Goal: Transaction & Acquisition: Purchase product/service

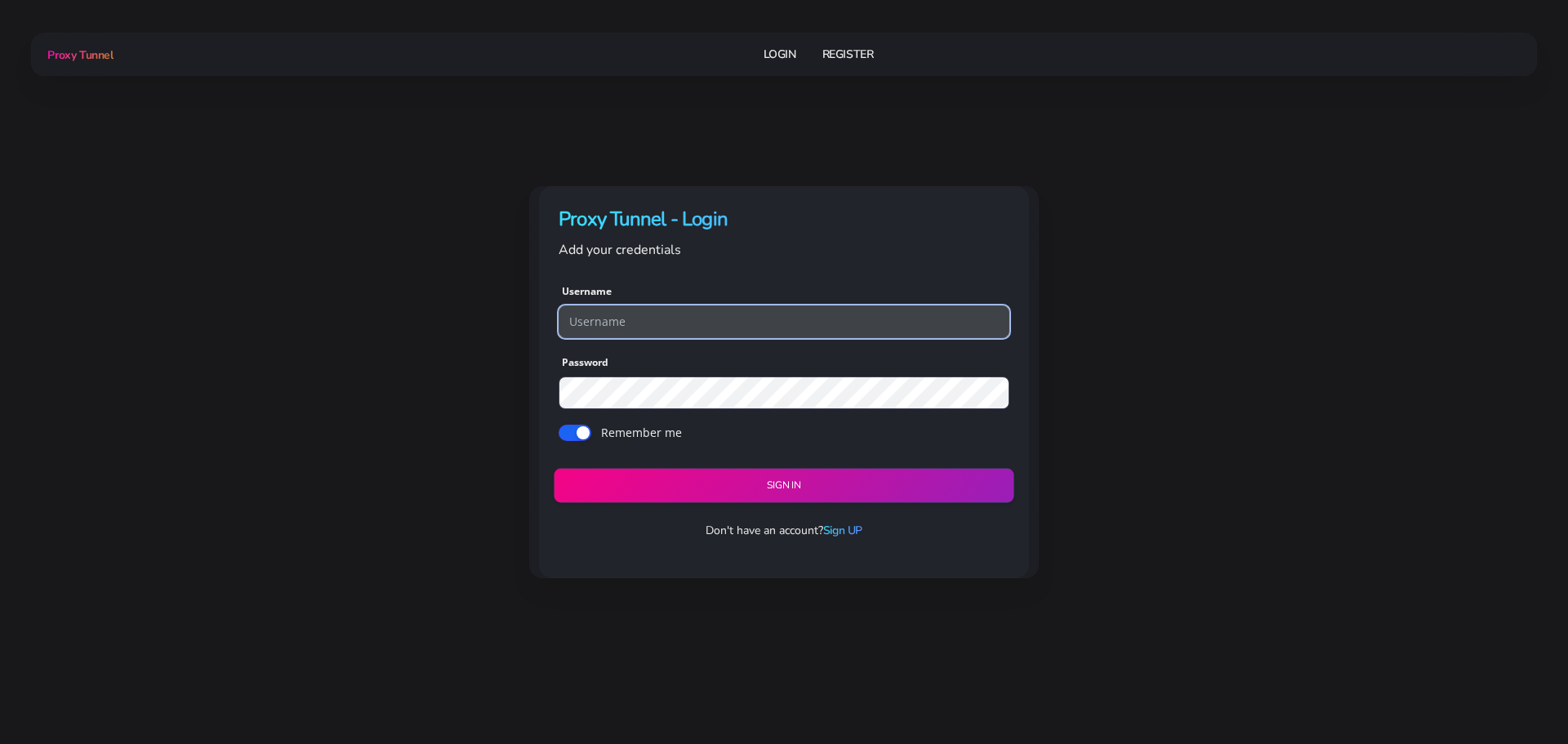
type input "georgeo1"
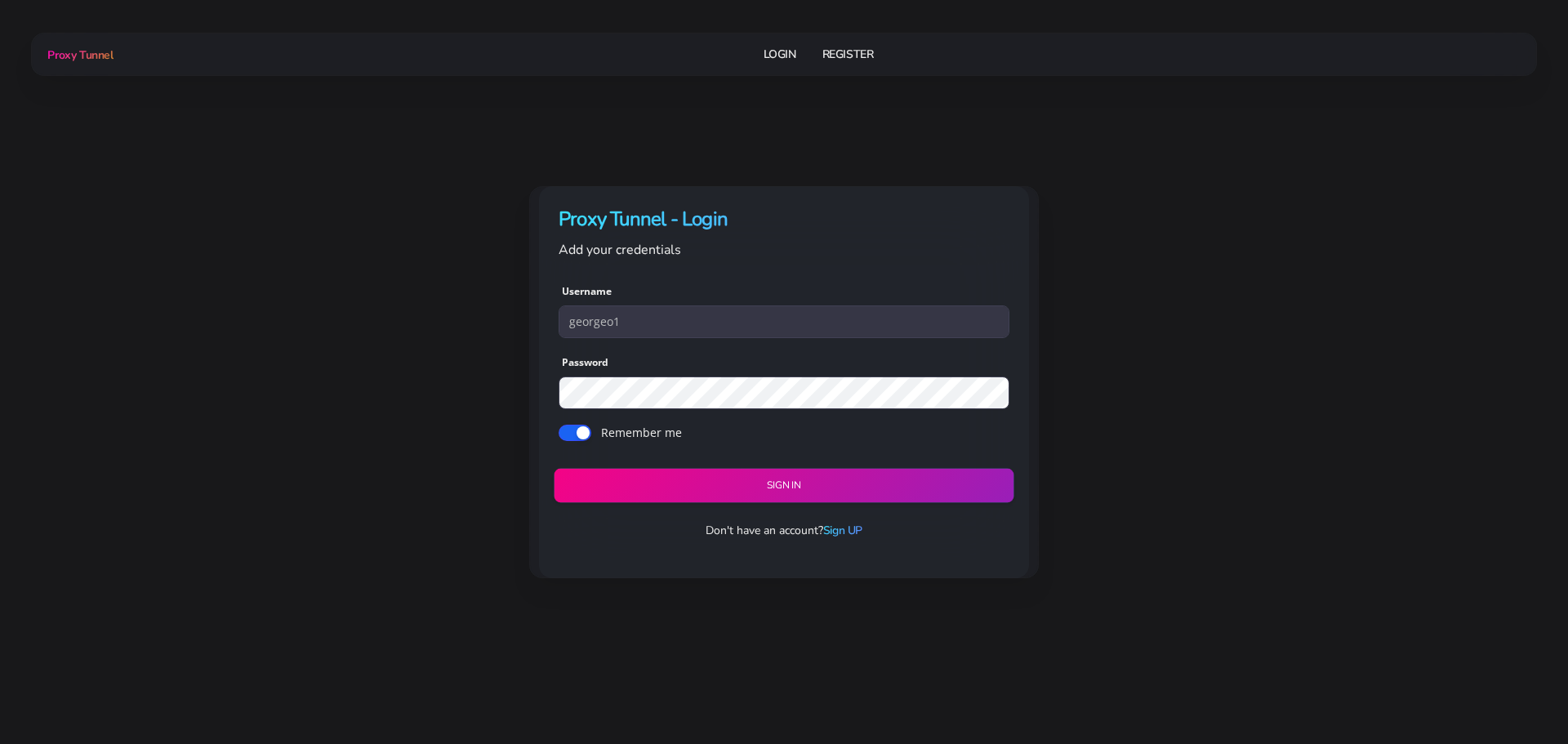
click at [754, 476] on button "Sign in" at bounding box center [784, 486] width 460 height 34
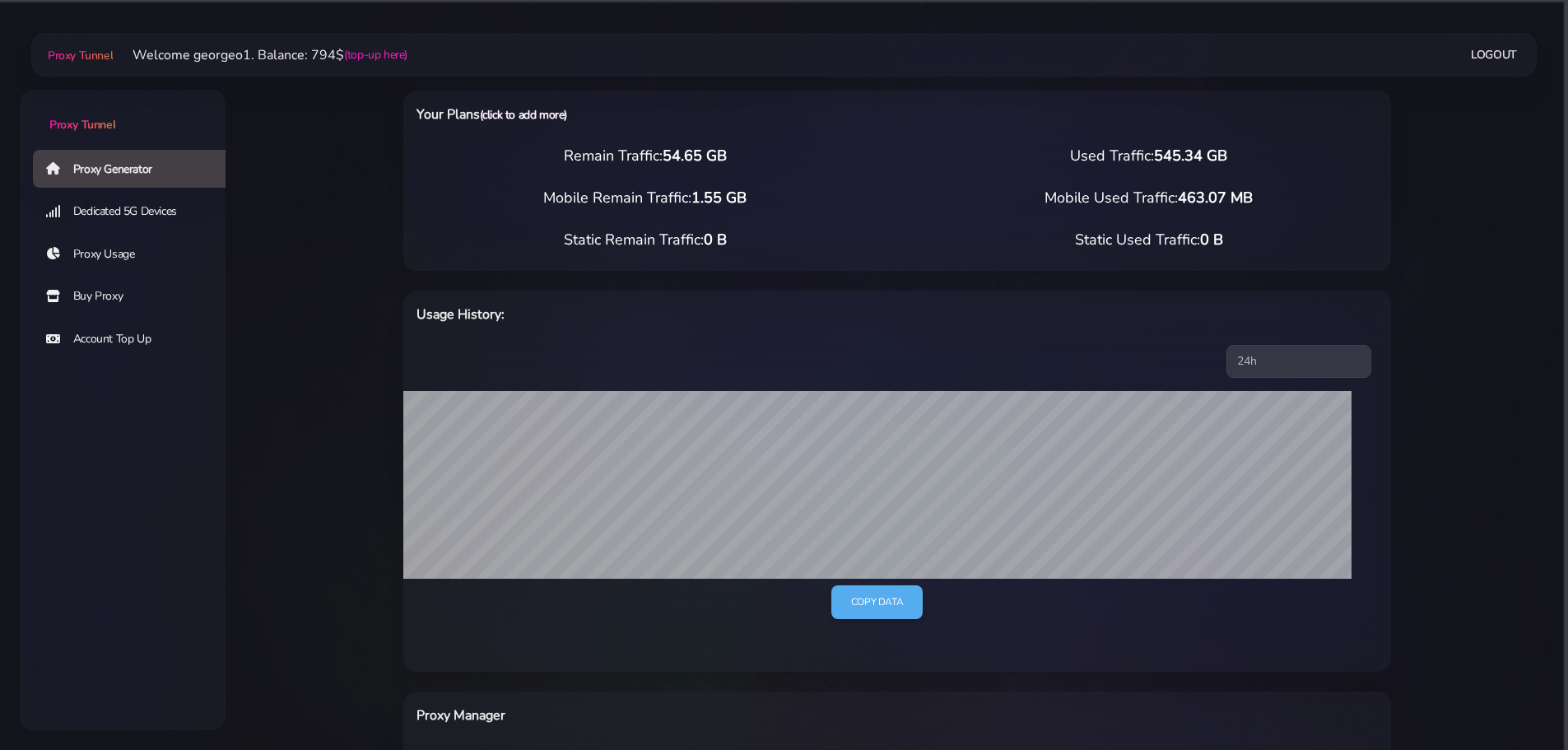
click at [522, 112] on link "(click to add more)" at bounding box center [523, 115] width 87 height 15
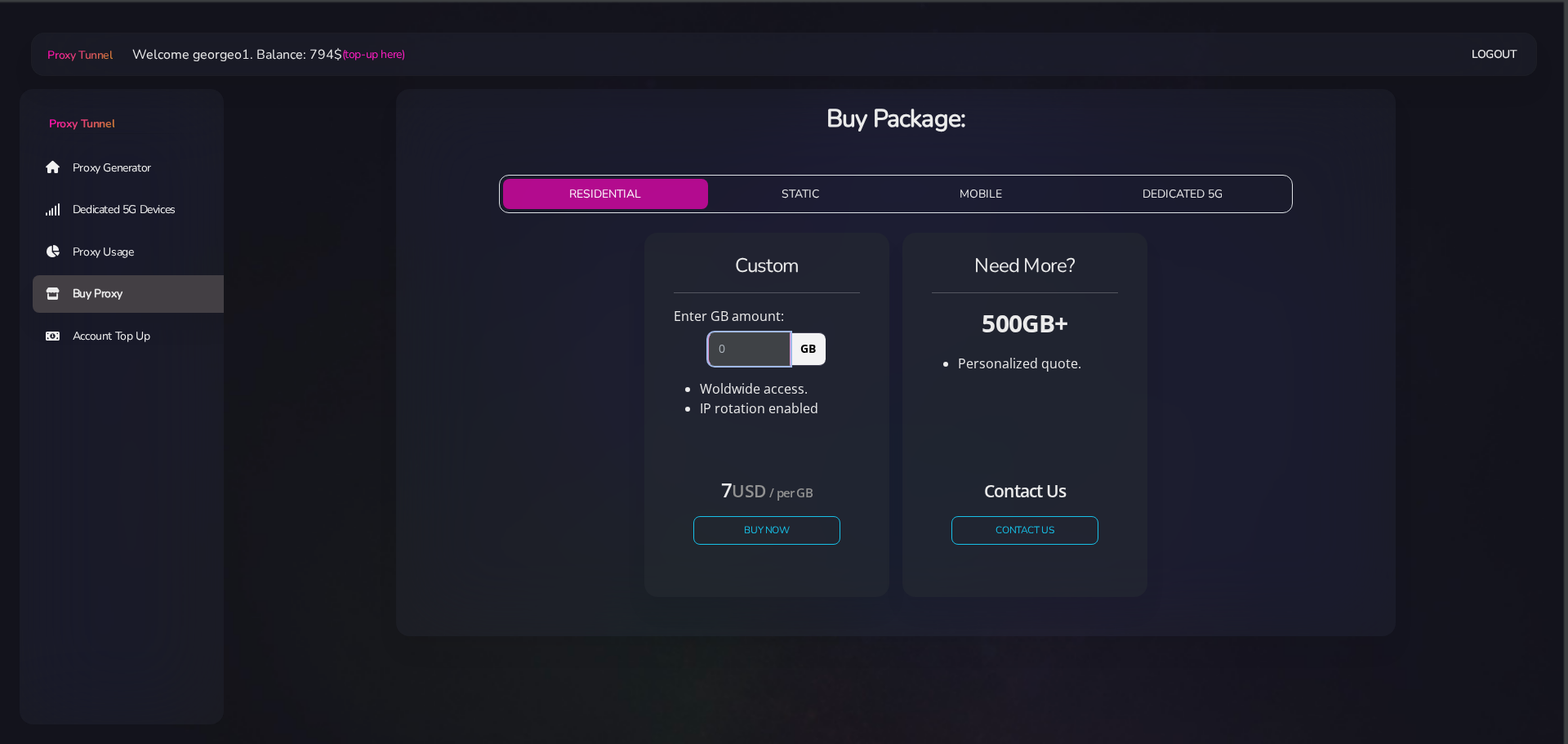
click at [722, 353] on input "number" at bounding box center [749, 349] width 83 height 32
type input "100"
click at [755, 529] on button "Buy Now" at bounding box center [767, 530] width 151 height 29
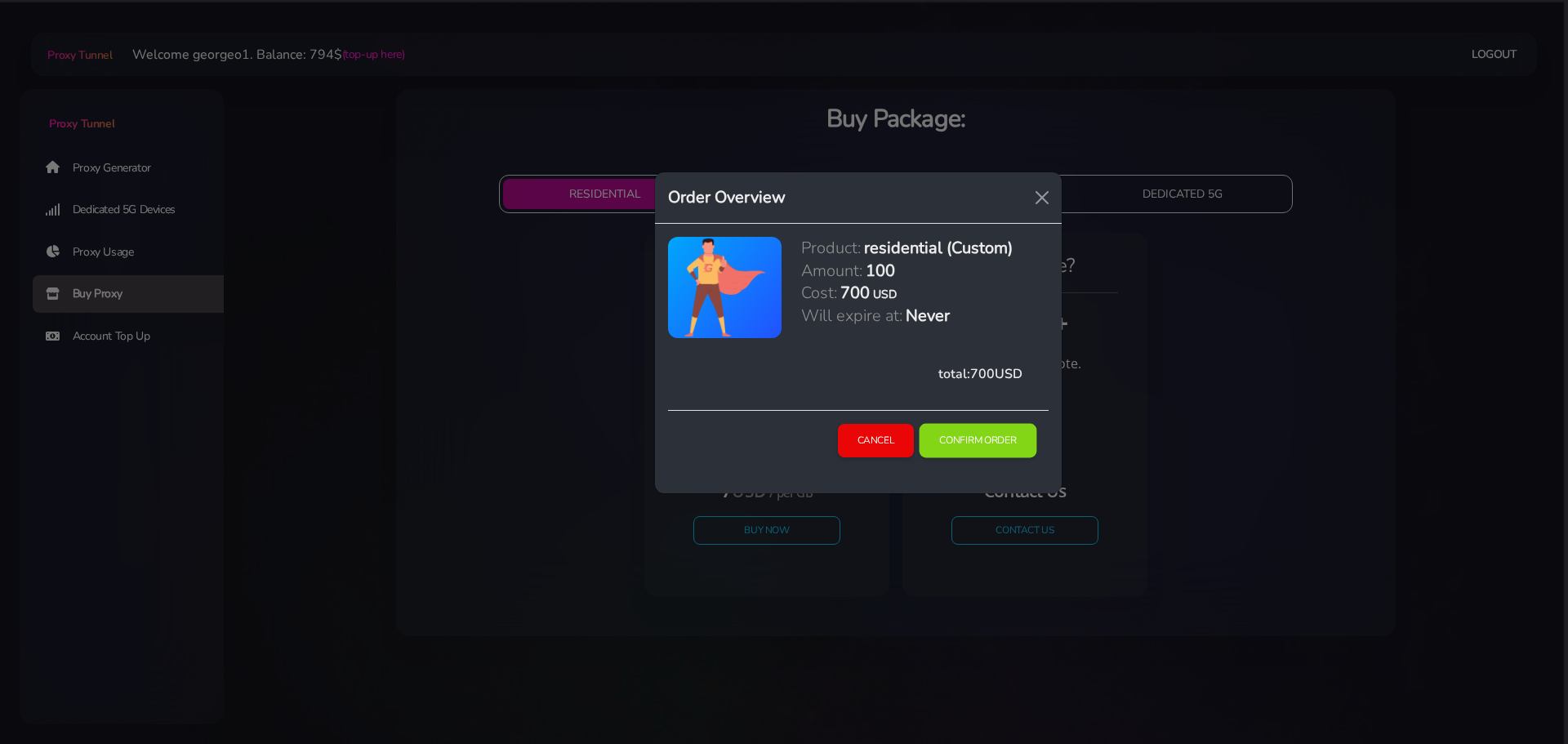
click at [994, 440] on button "Confirm Order" at bounding box center [978, 441] width 117 height 34
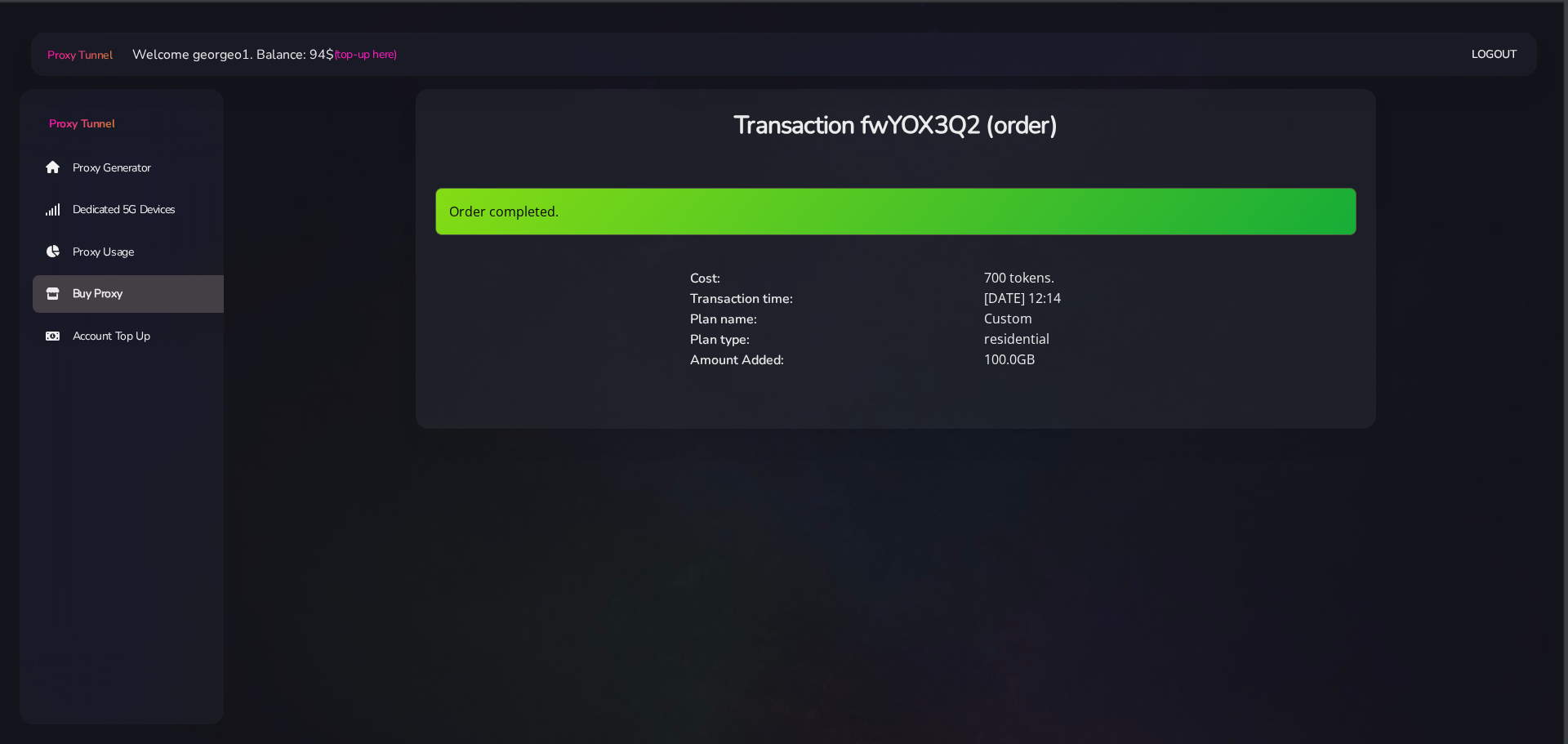
click at [131, 172] on link "Proxy Generator" at bounding box center [134, 168] width 204 height 37
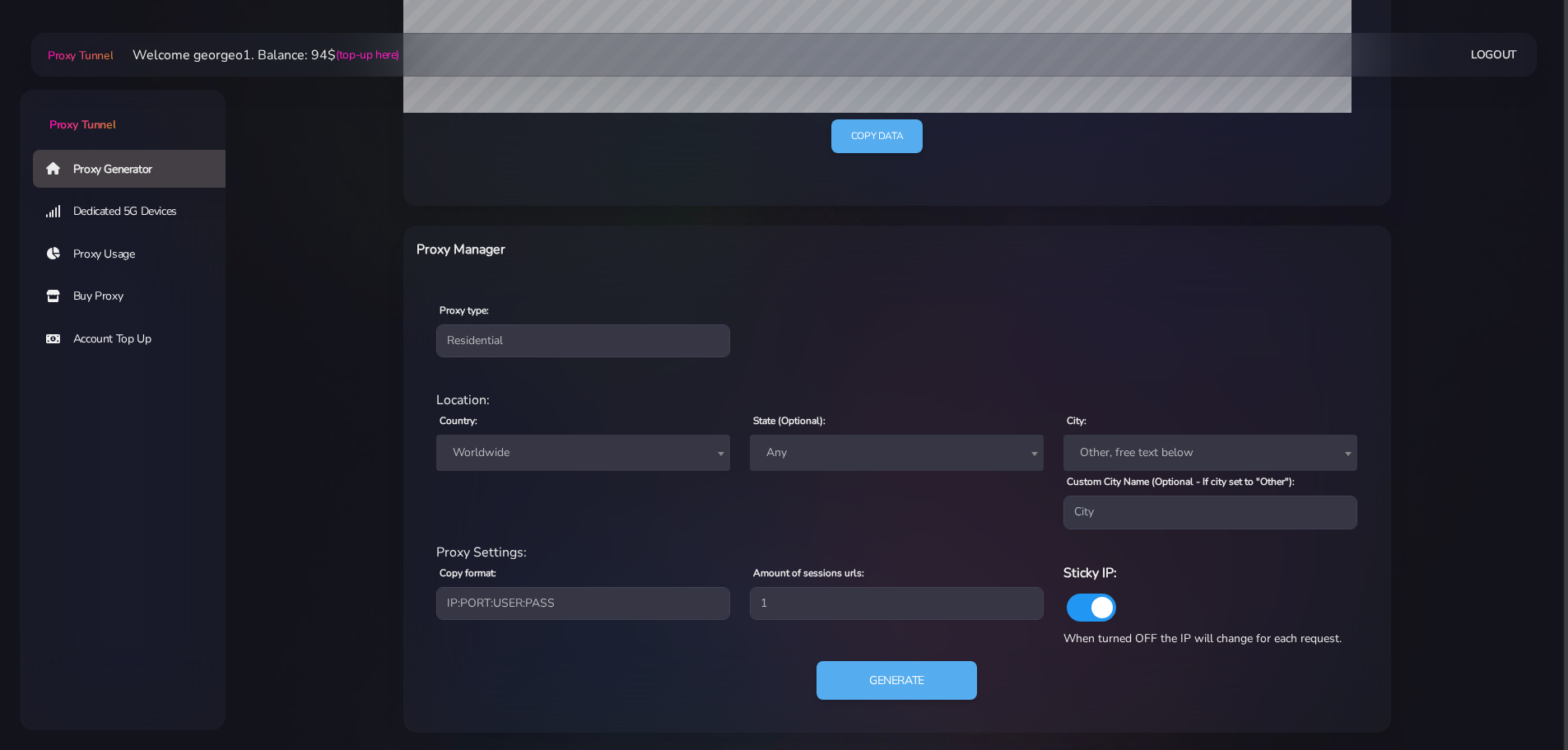
scroll to position [469, 0]
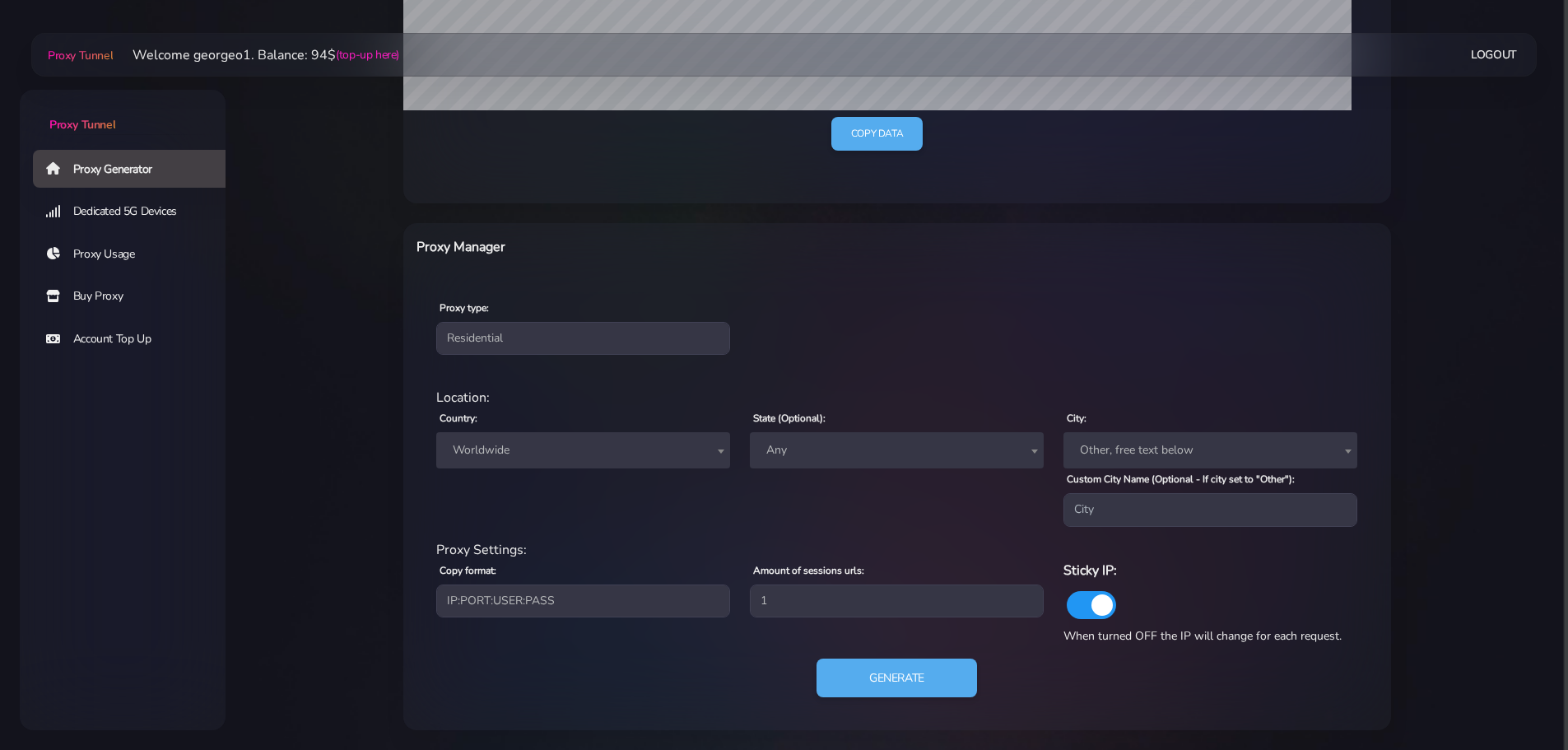
click at [501, 440] on span "Worldwide" at bounding box center [583, 450] width 274 height 23
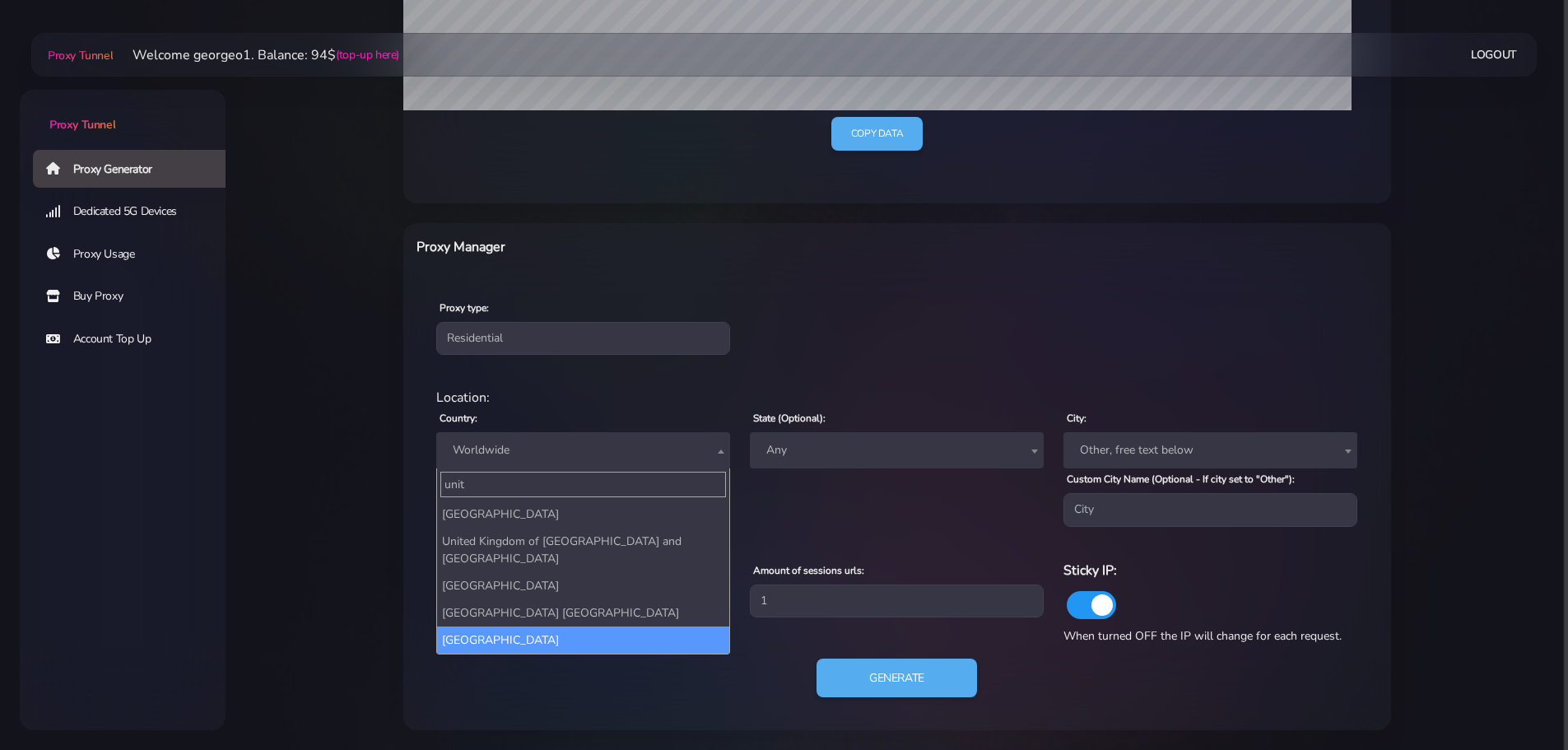
type input "unit"
select select "US"
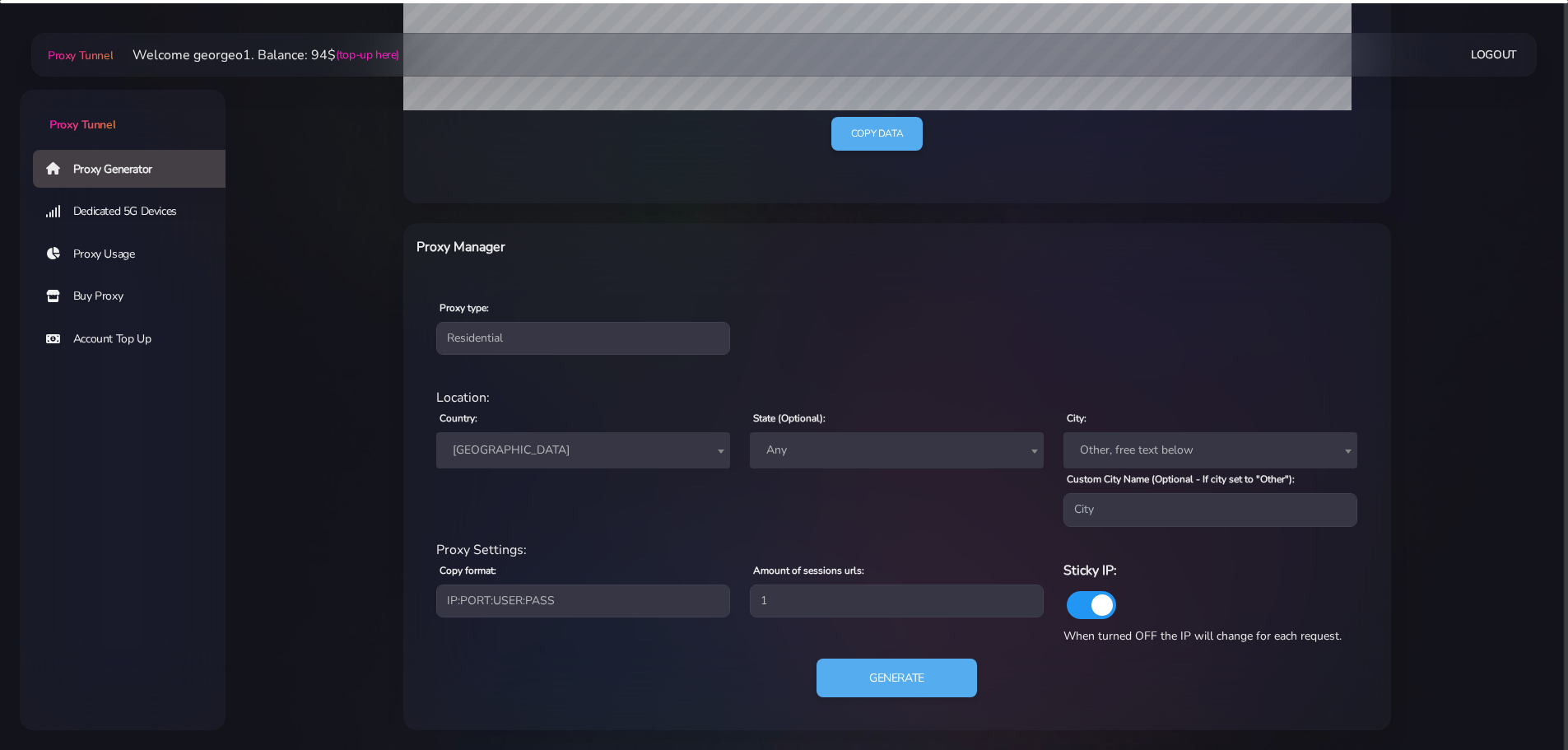
click at [327, 575] on main "Proxy Tunnel Welcome georgeo1. Balance: 94$ (top-up here) Logout" at bounding box center [896, 160] width 1342 height 1141
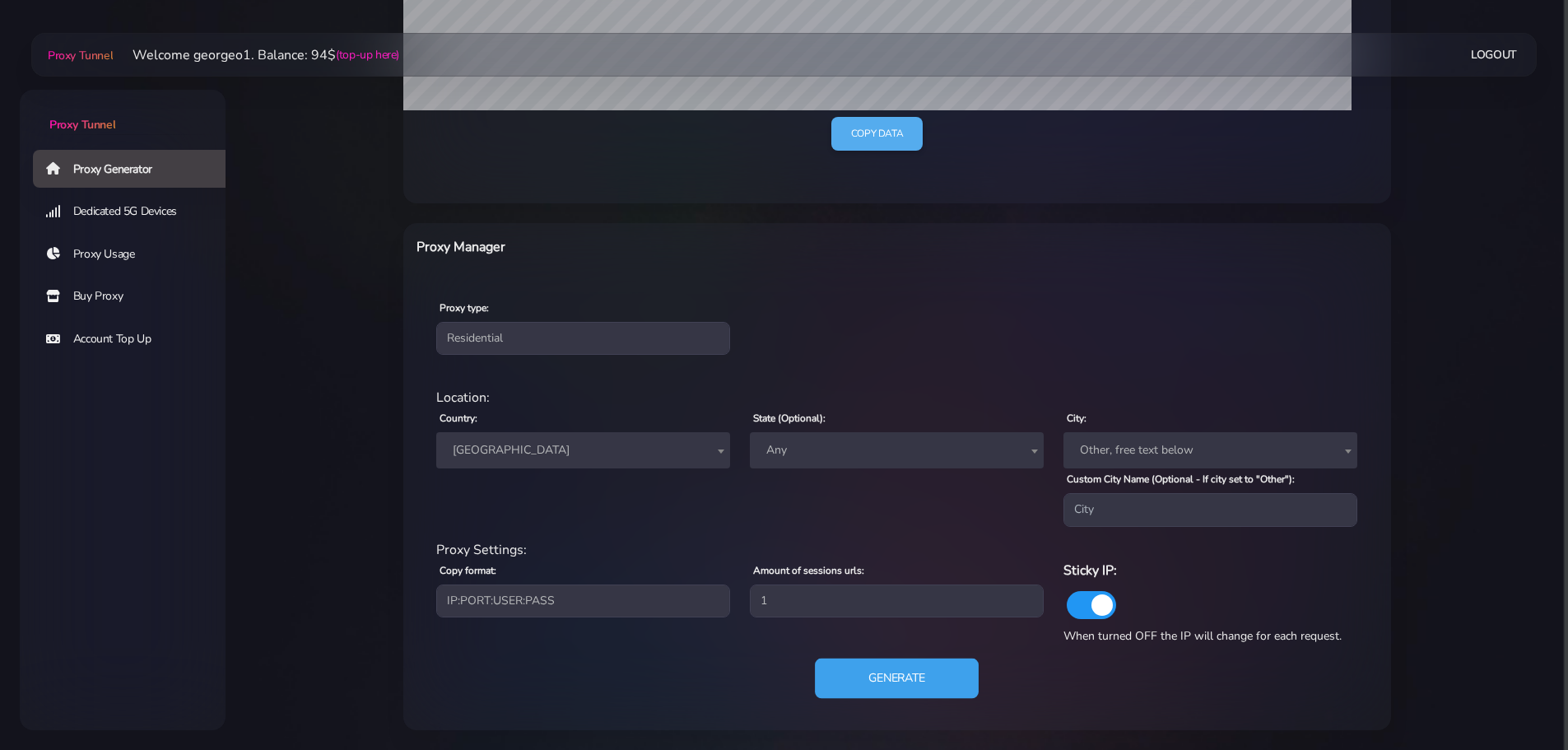
click at [865, 674] on button "Generate" at bounding box center [896, 678] width 164 height 40
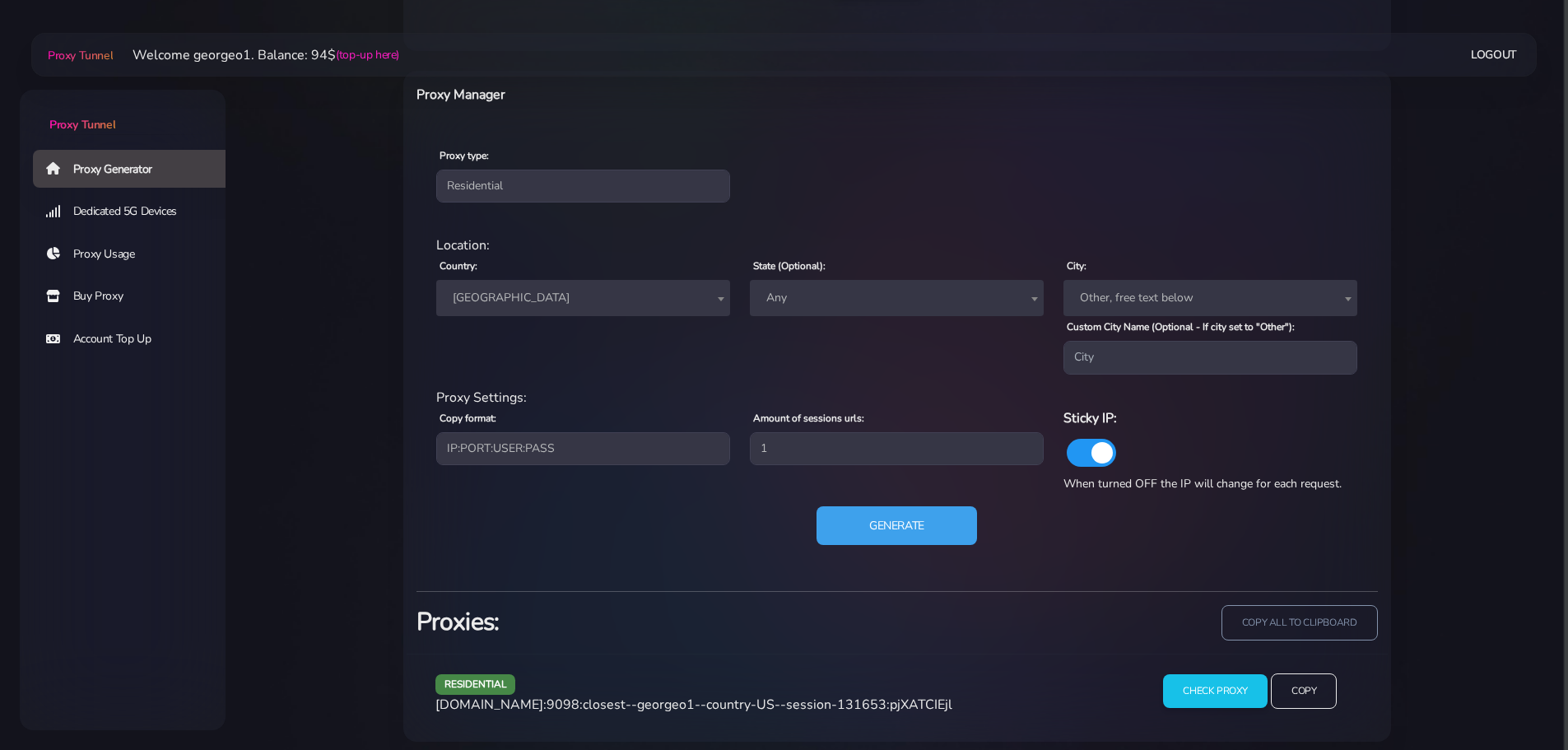
scroll to position [632, 0]
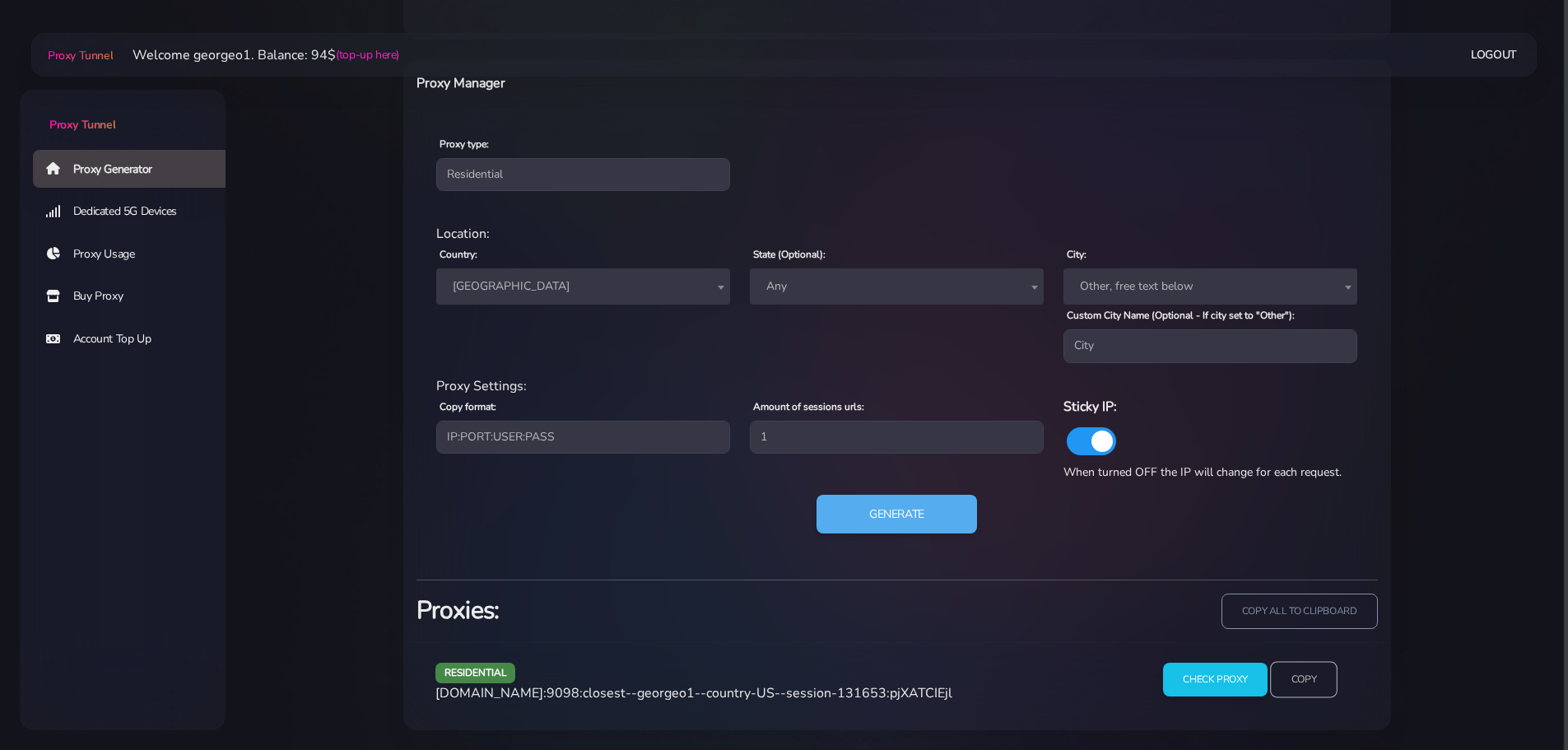
click at [1302, 674] on input "Copy" at bounding box center [1304, 680] width 68 height 36
